Goal: Transaction & Acquisition: Purchase product/service

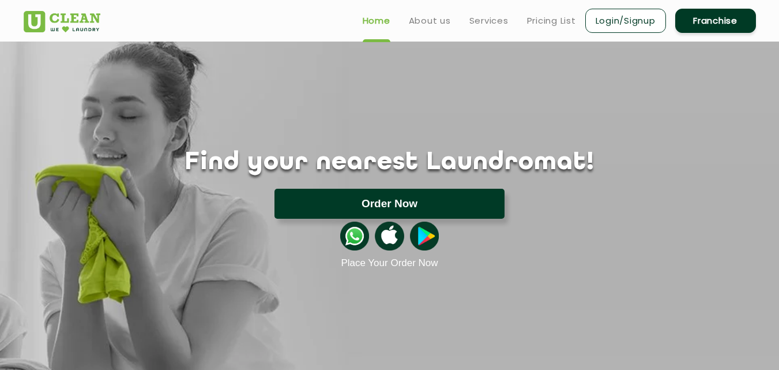
click at [403, 204] on button "Order Now" at bounding box center [390, 204] width 230 height 30
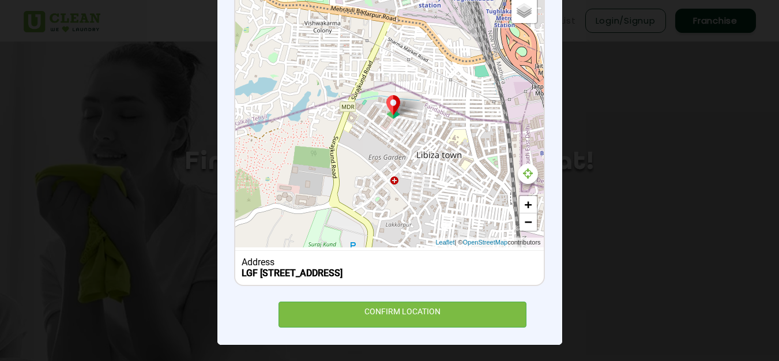
scroll to position [176, 0]
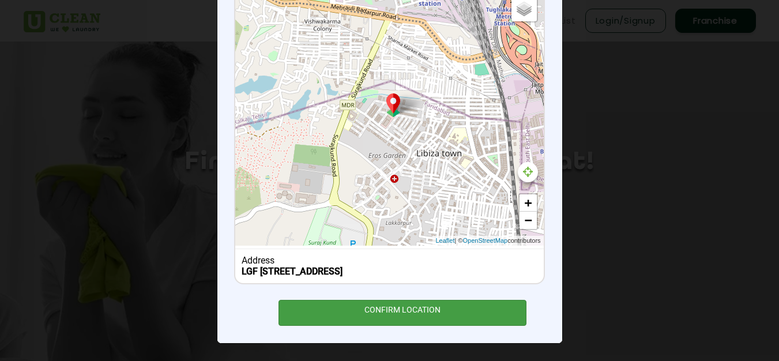
click at [440, 314] on div "CONFIRM LOCATION" at bounding box center [403, 313] width 249 height 26
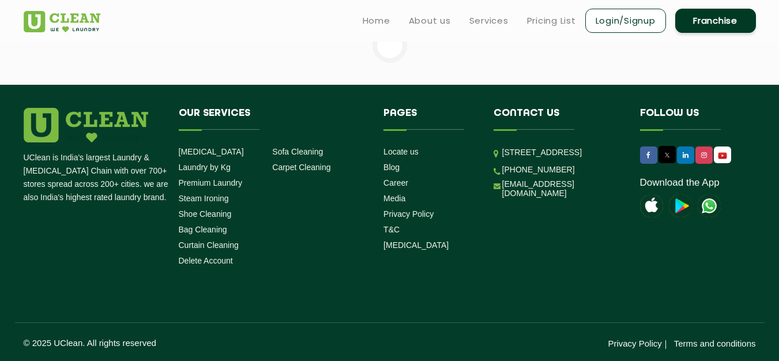
scroll to position [208, 0]
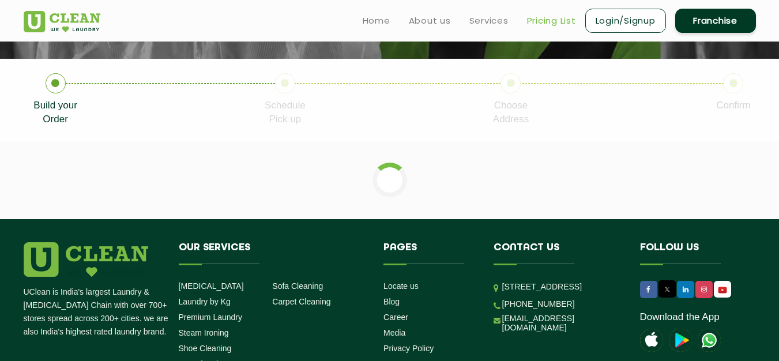
click at [556, 23] on link "Pricing List" at bounding box center [551, 21] width 49 height 14
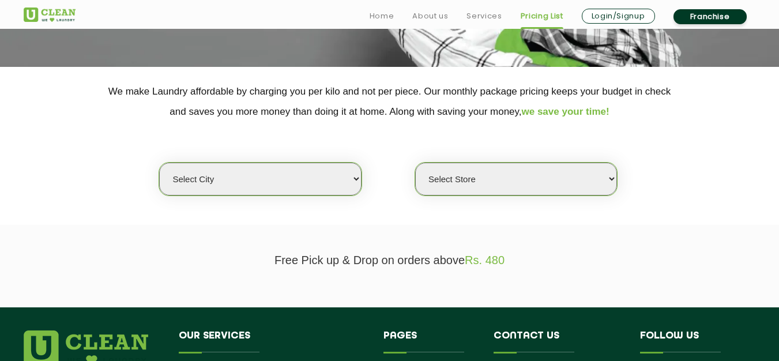
scroll to position [269, 0]
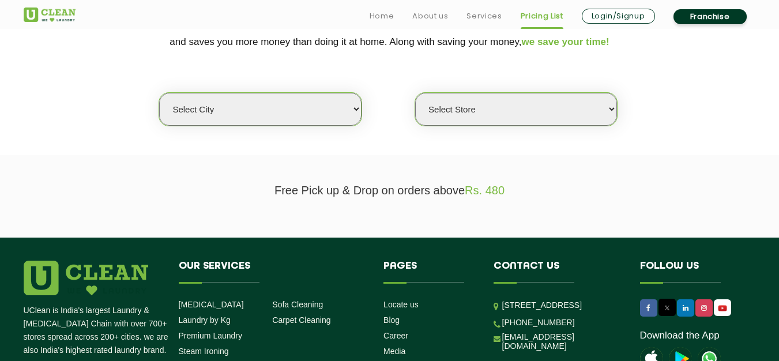
click at [242, 121] on select "Select city" at bounding box center [260, 109] width 202 height 33
click at [502, 118] on select "Select Store" at bounding box center [516, 109] width 202 height 33
click at [286, 102] on select "Select city [GEOGRAPHIC_DATA] [GEOGRAPHIC_DATA] [GEOGRAPHIC_DATA] [GEOGRAPHIC_D…" at bounding box center [260, 109] width 202 height 33
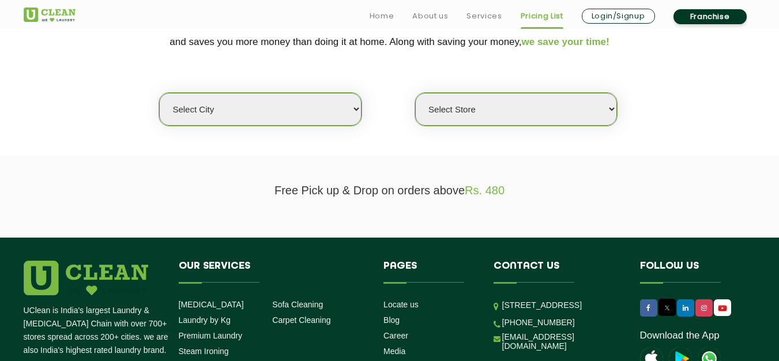
select select "114"
click at [159, 93] on select "Select city [GEOGRAPHIC_DATA] [GEOGRAPHIC_DATA] [GEOGRAPHIC_DATA] [GEOGRAPHIC_D…" at bounding box center [260, 109] width 202 height 33
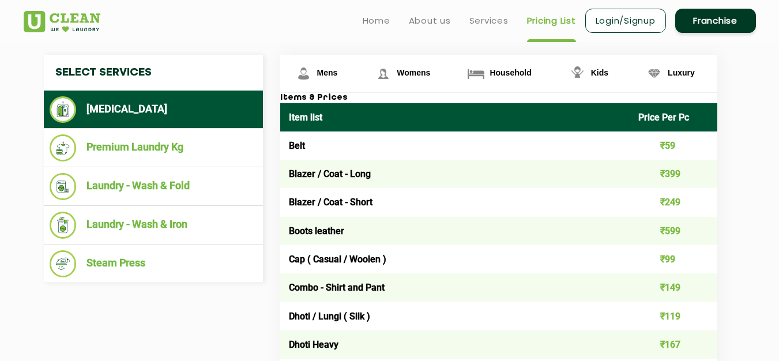
scroll to position [404, 0]
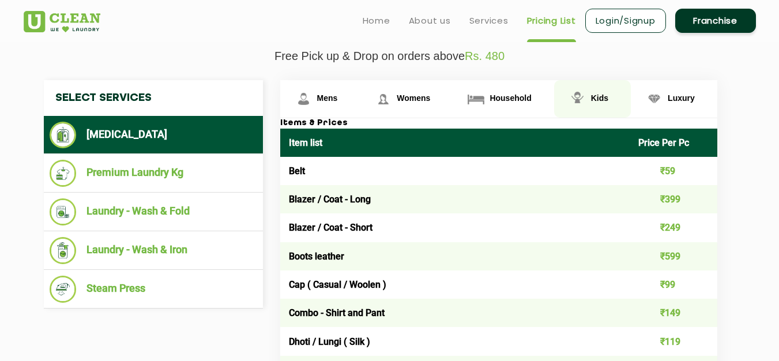
click at [338, 96] on span "Kids" at bounding box center [327, 97] width 21 height 9
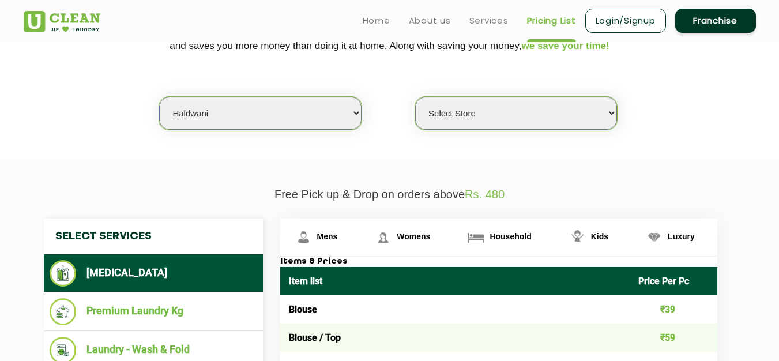
scroll to position [0, 0]
